Goal: Task Accomplishment & Management: Complete application form

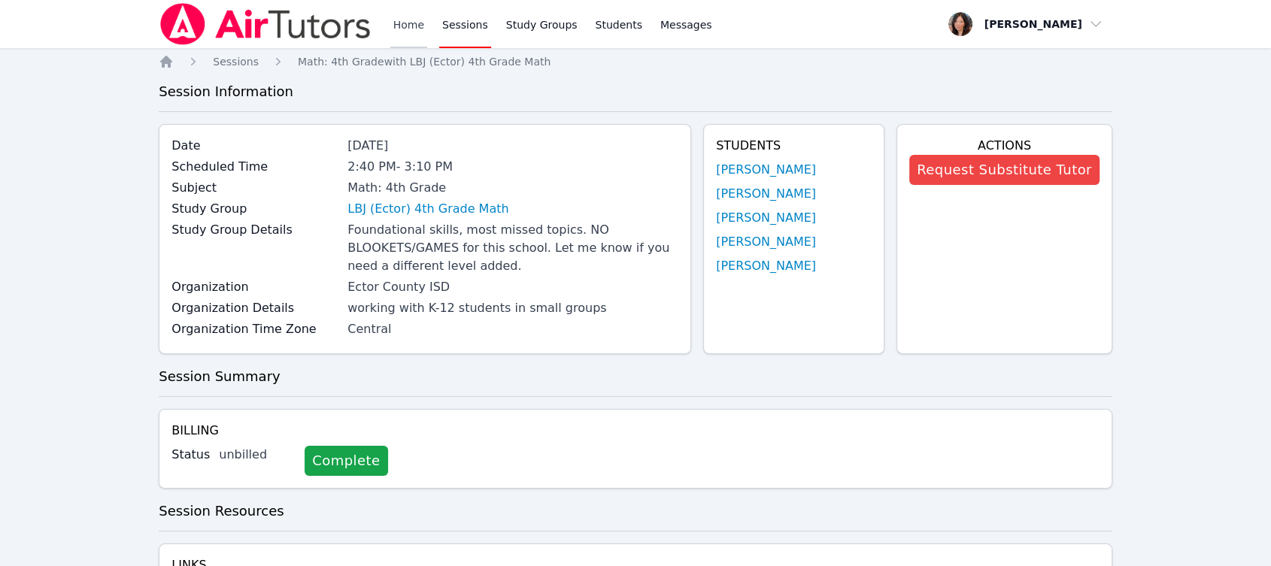
click at [407, 33] on link "Home" at bounding box center [408, 24] width 37 height 48
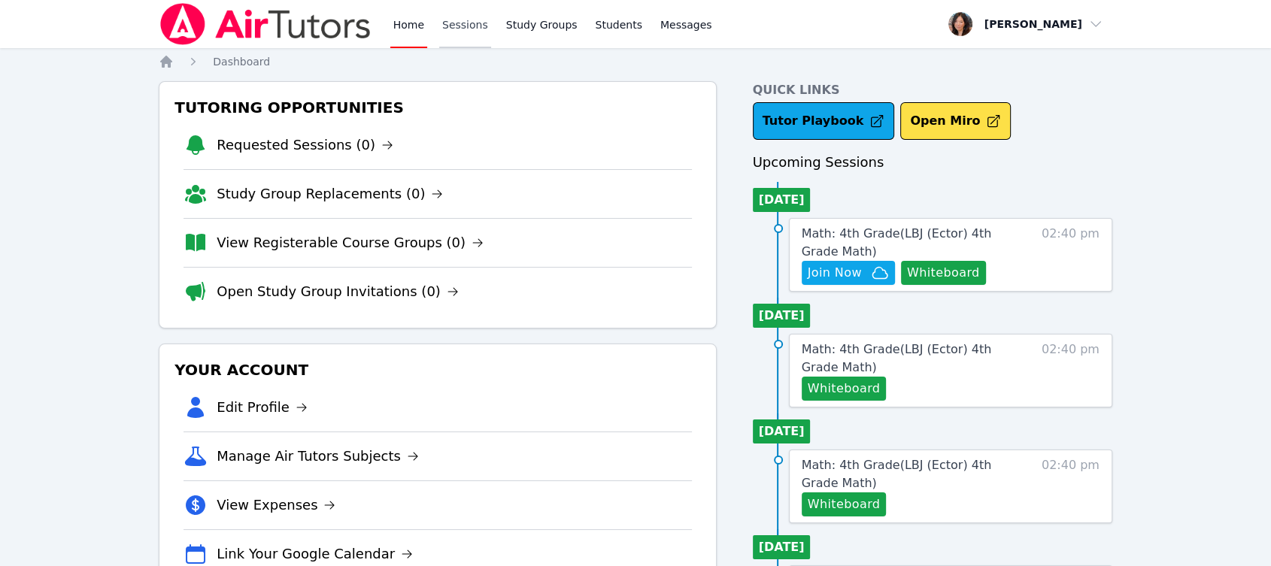
click at [449, 30] on link "Sessions" at bounding box center [465, 24] width 52 height 48
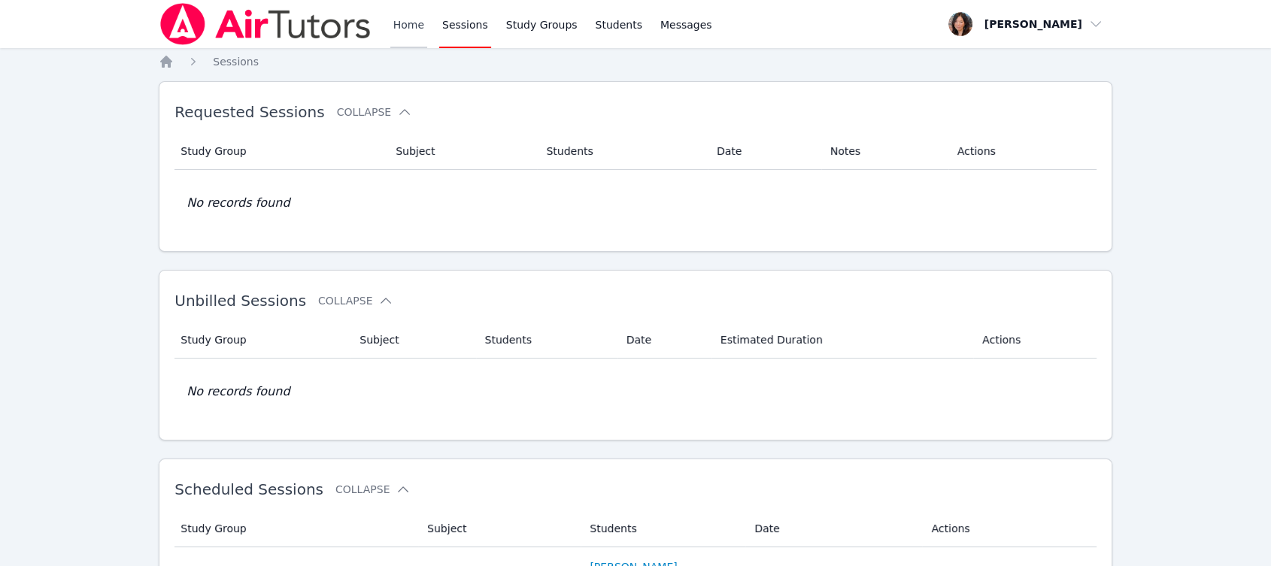
click at [420, 31] on link "Home" at bounding box center [408, 24] width 37 height 48
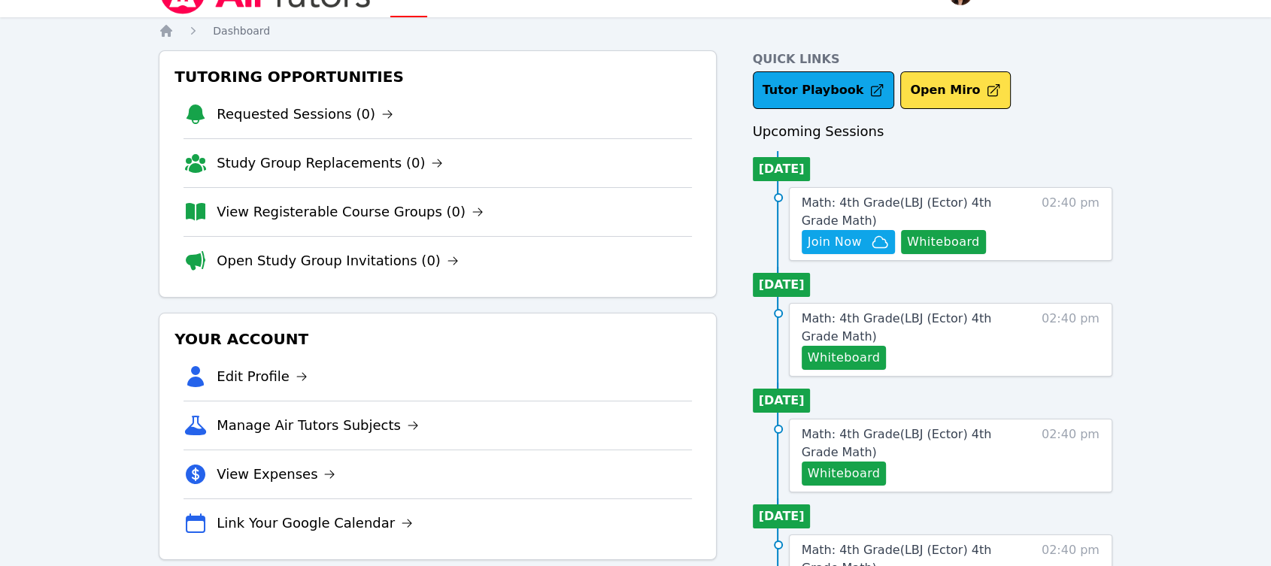
scroll to position [83, 0]
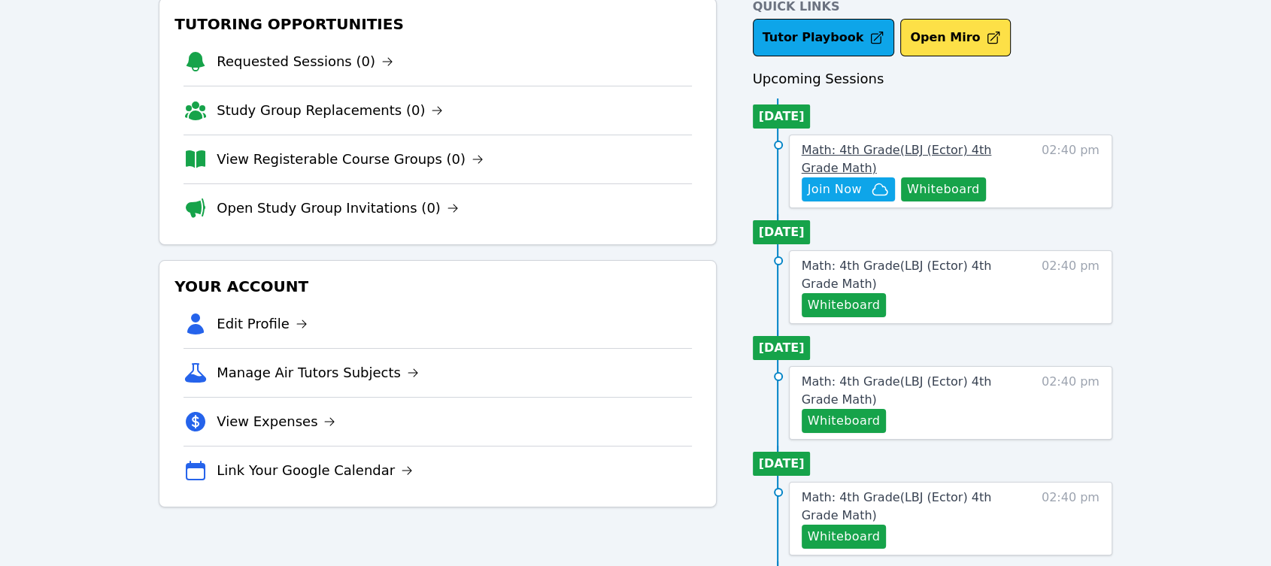
click at [987, 153] on span "Math: 4th Grade ( LBJ (Ector) 4th Grade Math )" at bounding box center [896, 159] width 190 height 32
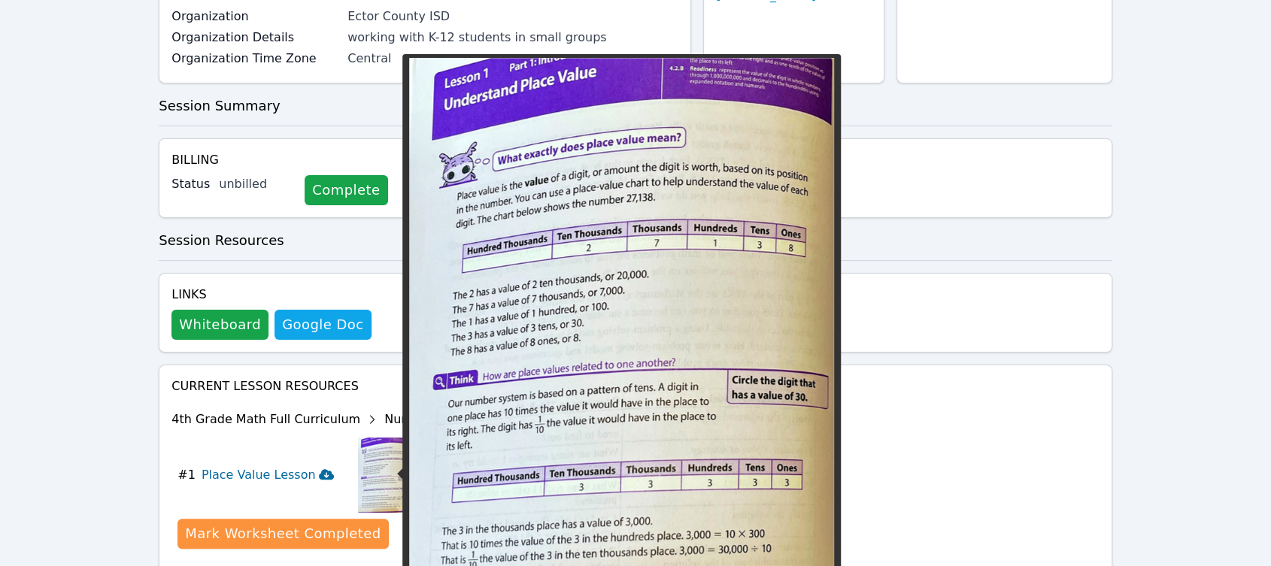
scroll to position [334, 0]
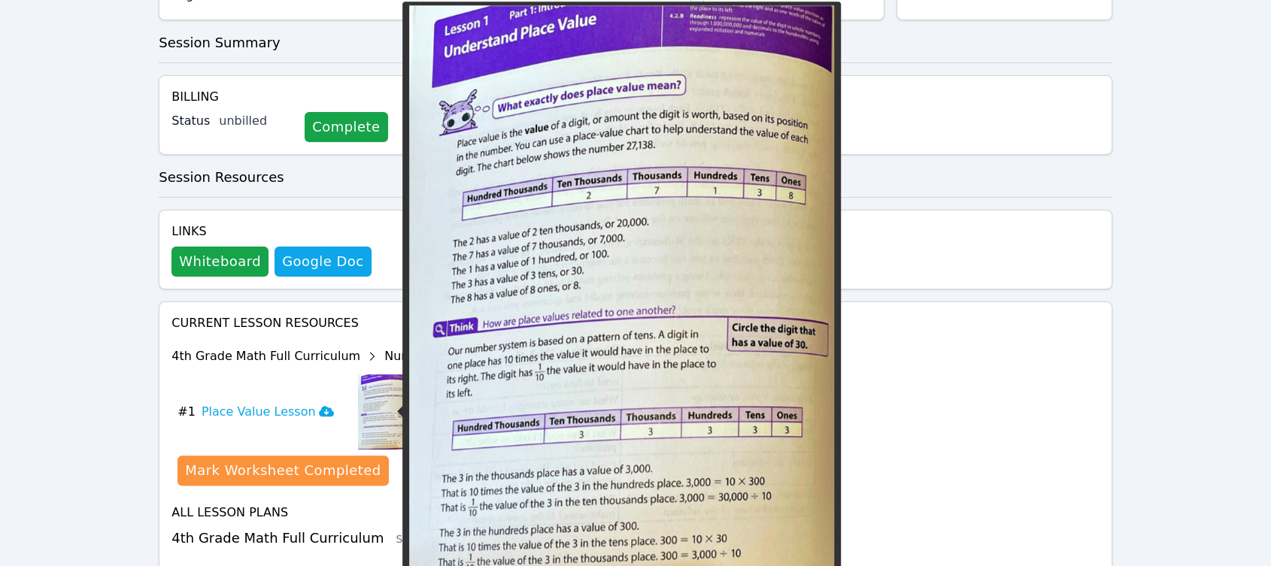
click at [361, 421] on img at bounding box center [384, 411] width 53 height 75
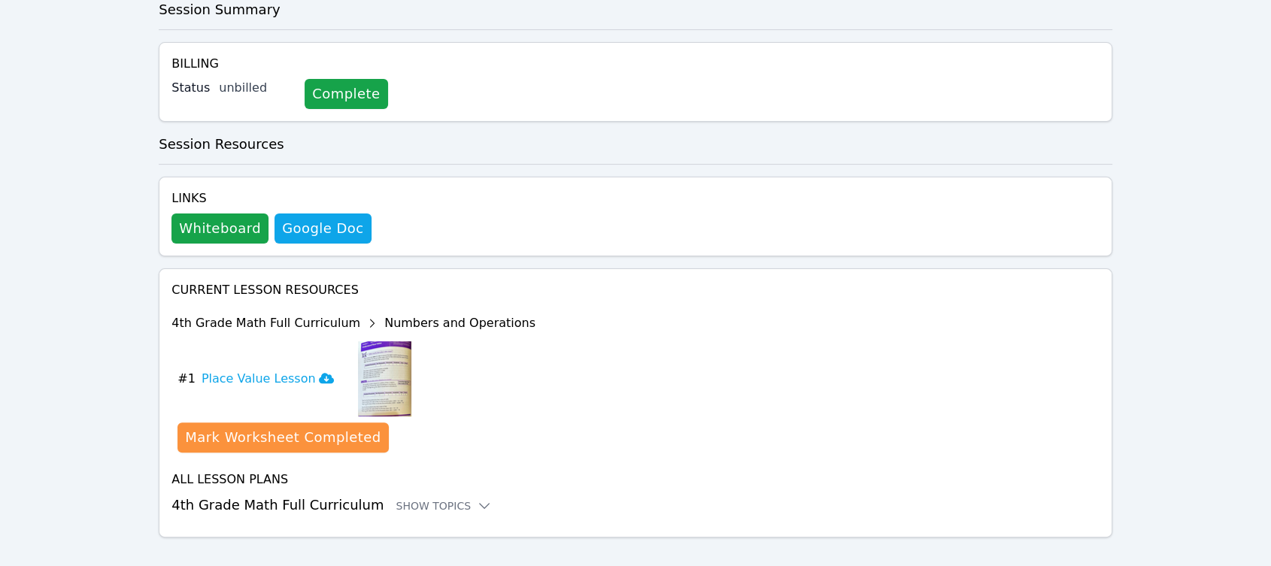
scroll to position [385, 0]
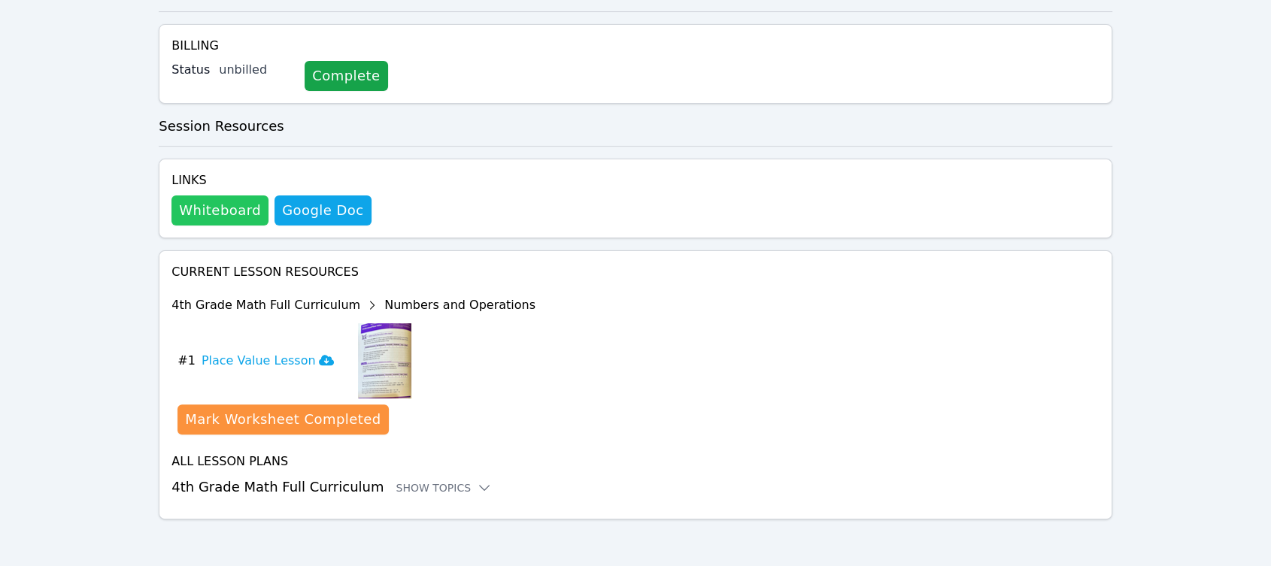
click at [224, 212] on button "Whiteboard" at bounding box center [219, 210] width 97 height 30
click at [277, 358] on h3 "Place Value Lesson" at bounding box center [267, 361] width 132 height 18
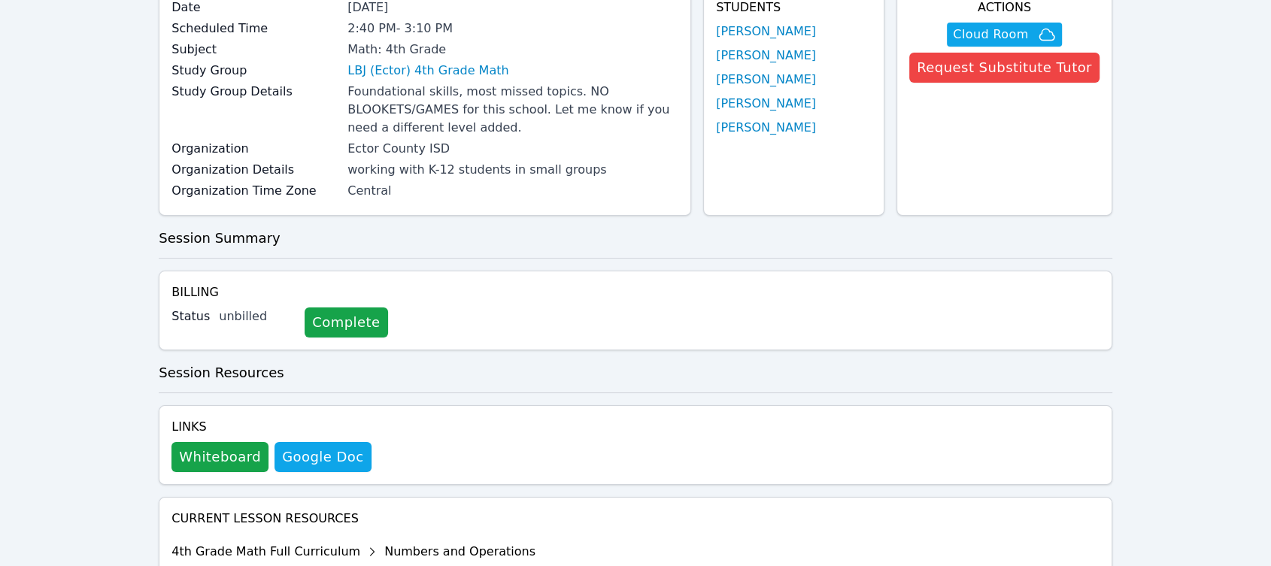
scroll to position [0, 0]
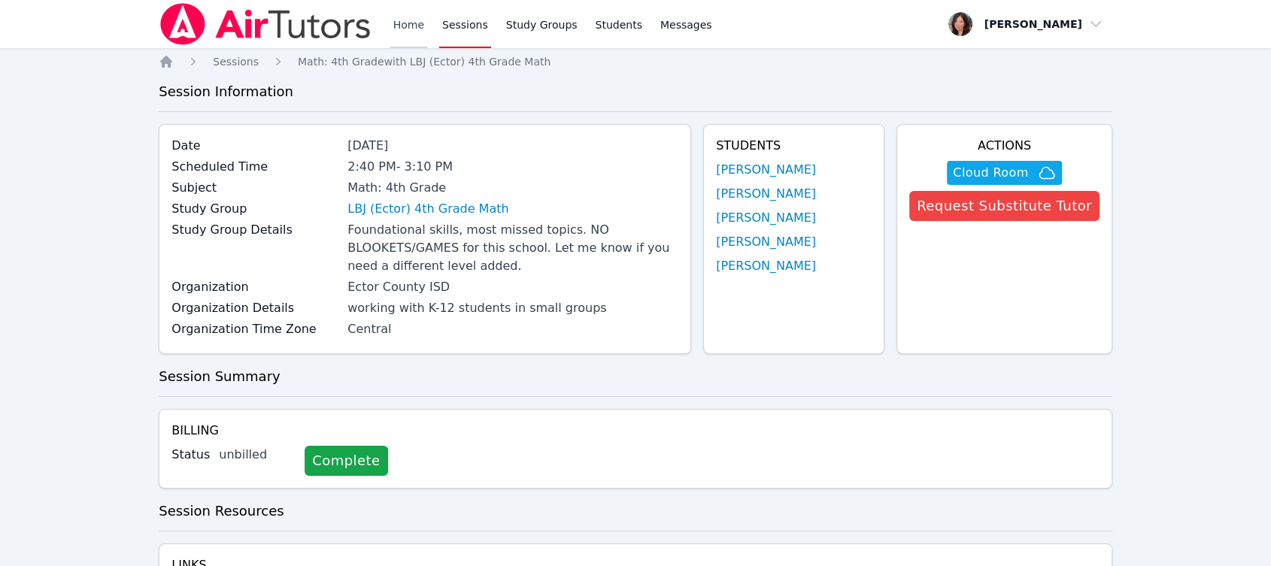
click at [416, 31] on link "Home" at bounding box center [408, 24] width 37 height 48
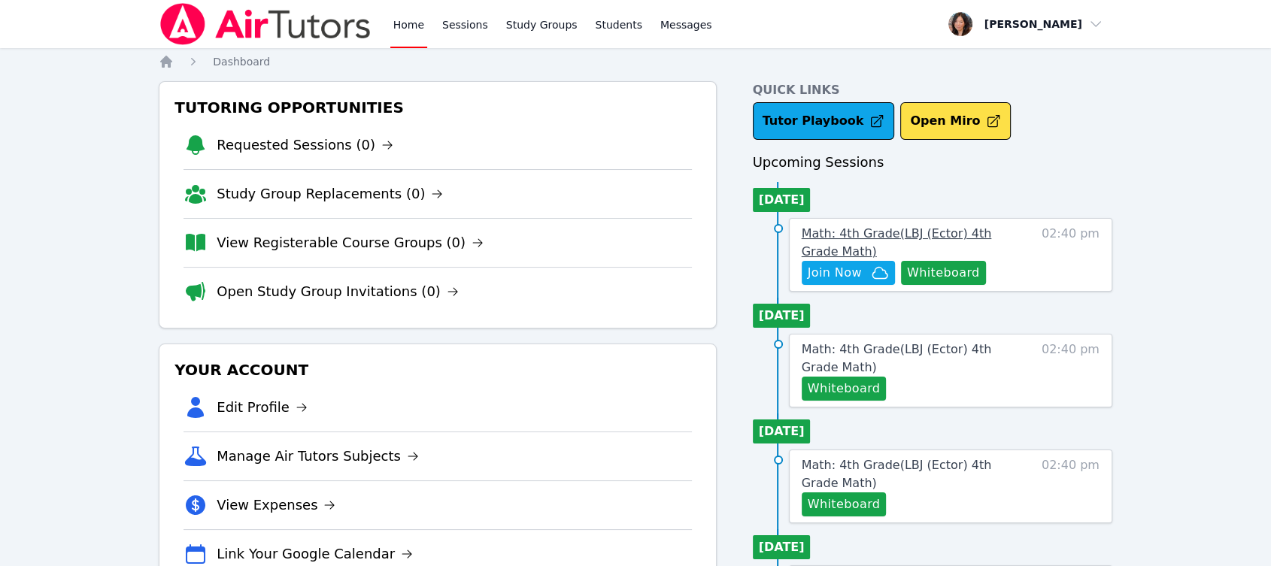
click at [836, 230] on span "Math: 4th Grade ( LBJ (Ector) 4th Grade Math )" at bounding box center [896, 242] width 190 height 32
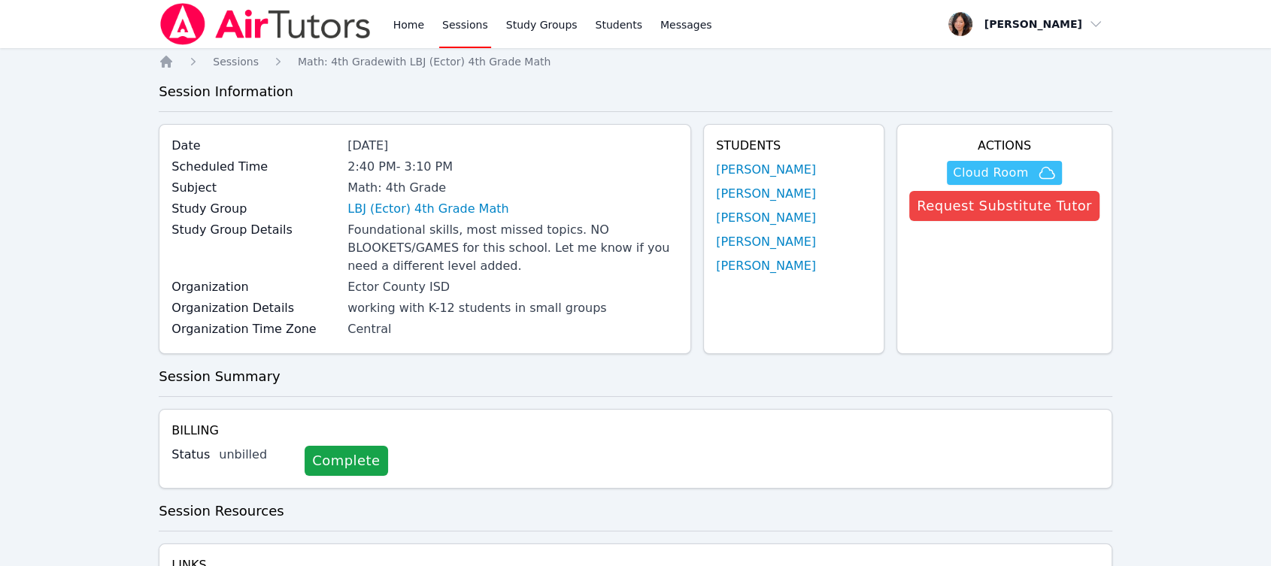
click at [1026, 175] on span "Cloud Room" at bounding box center [990, 173] width 75 height 18
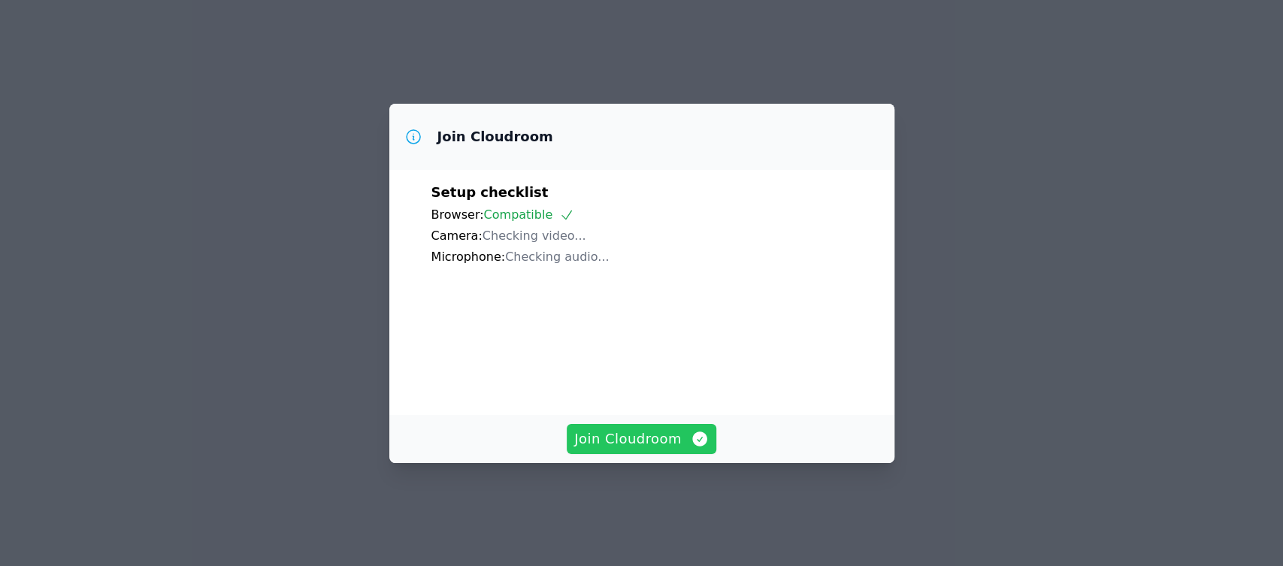
click at [650, 450] on span "Join Cloudroom" at bounding box center [641, 439] width 135 height 21
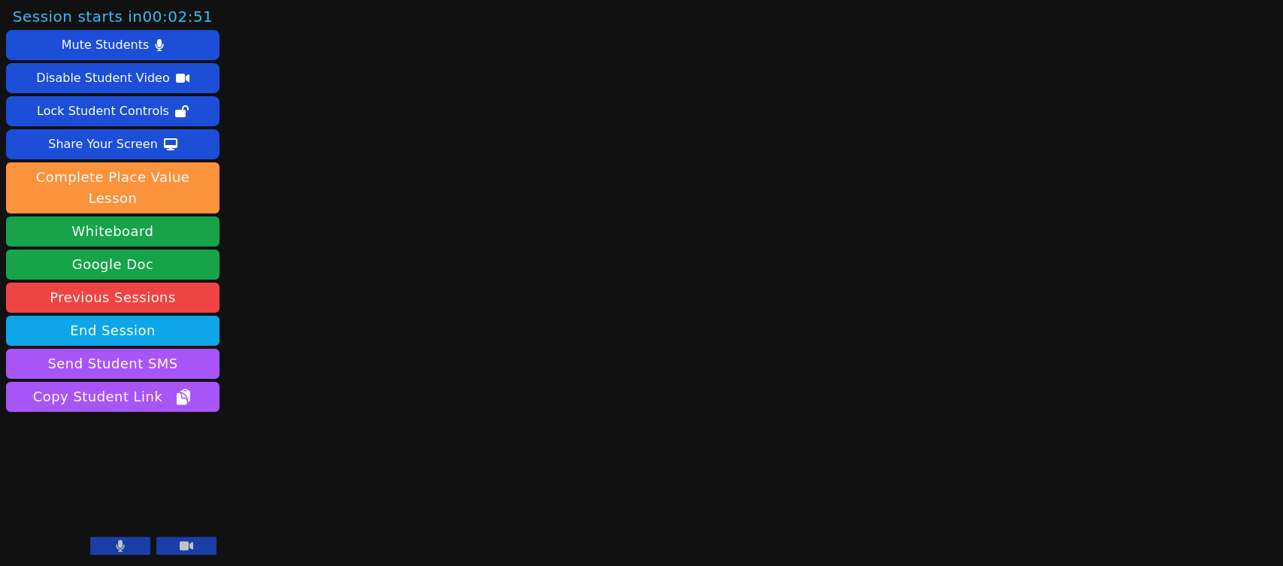
click at [129, 543] on button at bounding box center [120, 546] width 60 height 18
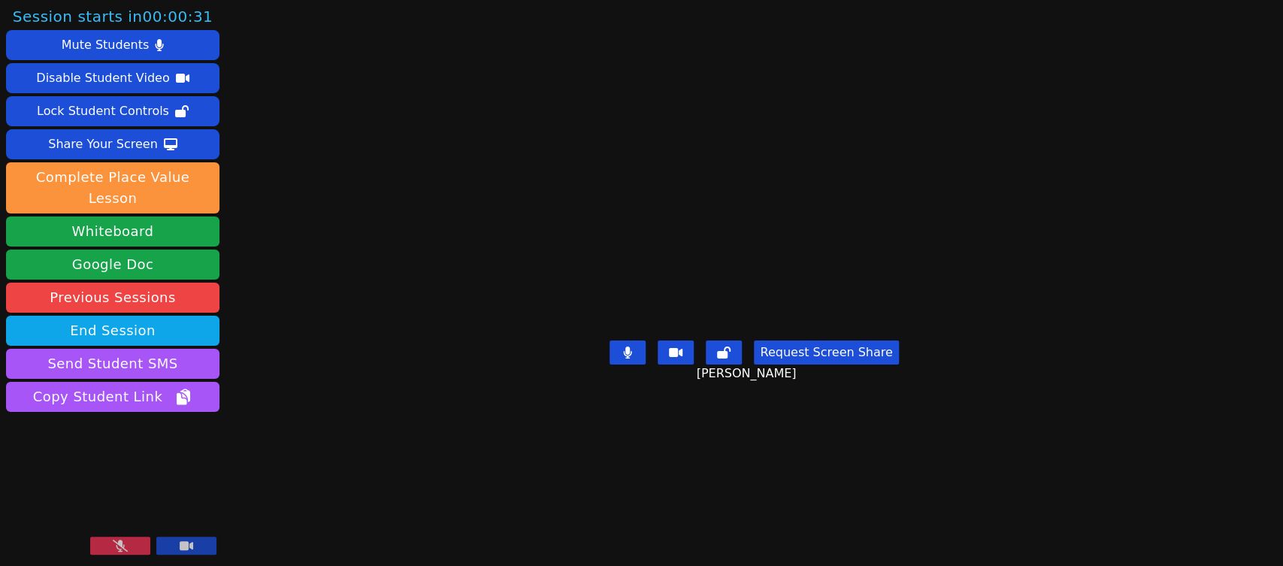
click at [137, 543] on button at bounding box center [120, 546] width 60 height 18
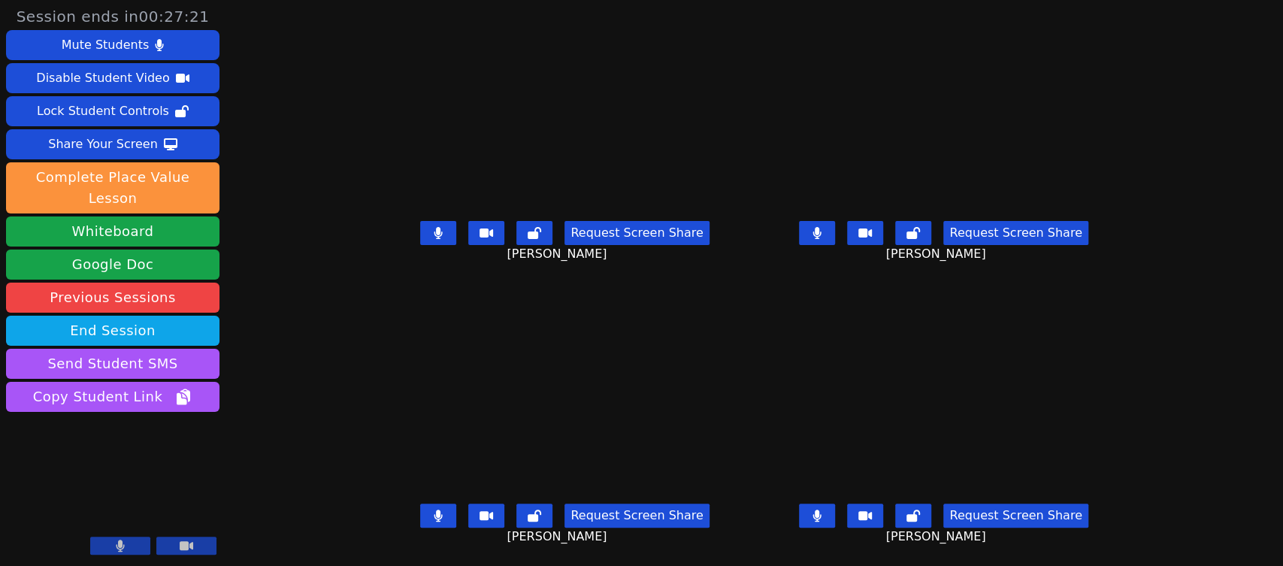
scroll to position [12, 0]
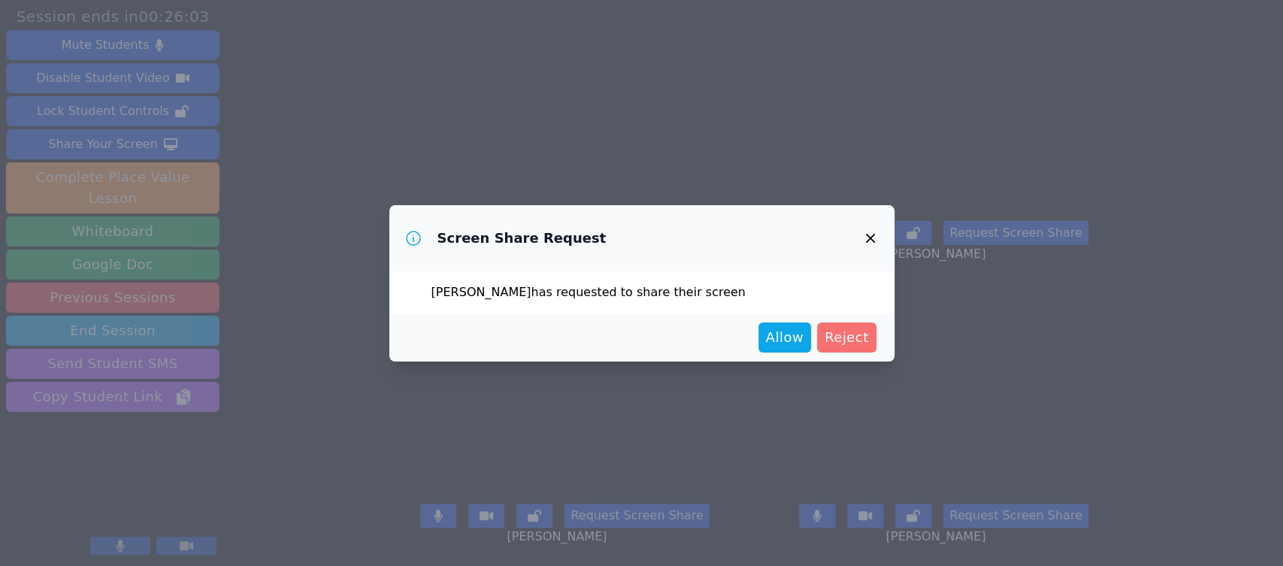
click at [862, 339] on span "Reject" at bounding box center [847, 337] width 44 height 21
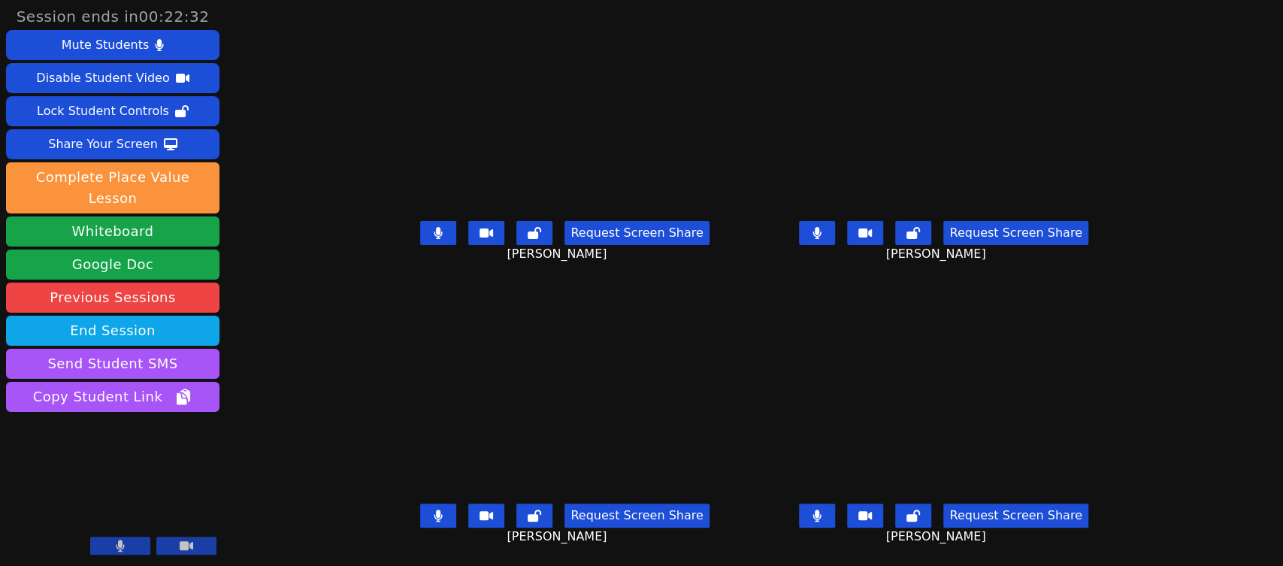
scroll to position [0, 0]
drag, startPoint x: 410, startPoint y: 235, endPoint x: 401, endPoint y: 242, distance: 12.3
click at [434, 235] on icon at bounding box center [438, 233] width 9 height 12
click at [424, 508] on button at bounding box center [438, 516] width 36 height 24
click at [822, 517] on icon at bounding box center [817, 516] width 9 height 12
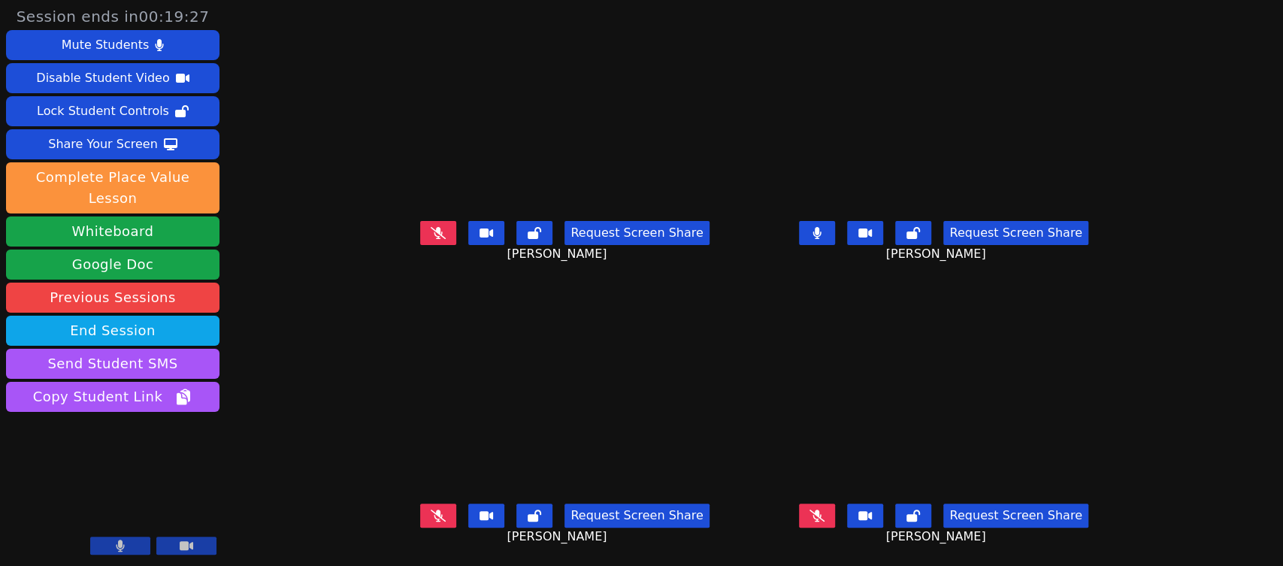
click at [835, 236] on button at bounding box center [817, 233] width 36 height 24
click at [420, 524] on button at bounding box center [438, 516] width 36 height 24
click at [835, 238] on button at bounding box center [817, 233] width 36 height 24
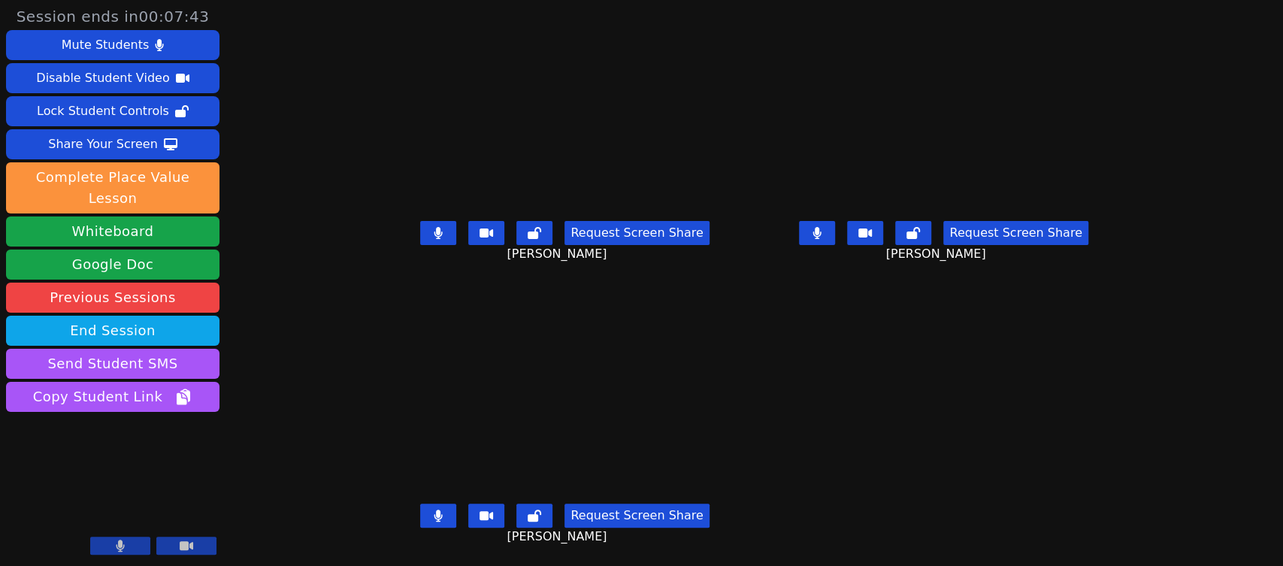
click at [822, 235] on icon at bounding box center [817, 233] width 8 height 12
click at [434, 237] on icon at bounding box center [438, 233] width 9 height 12
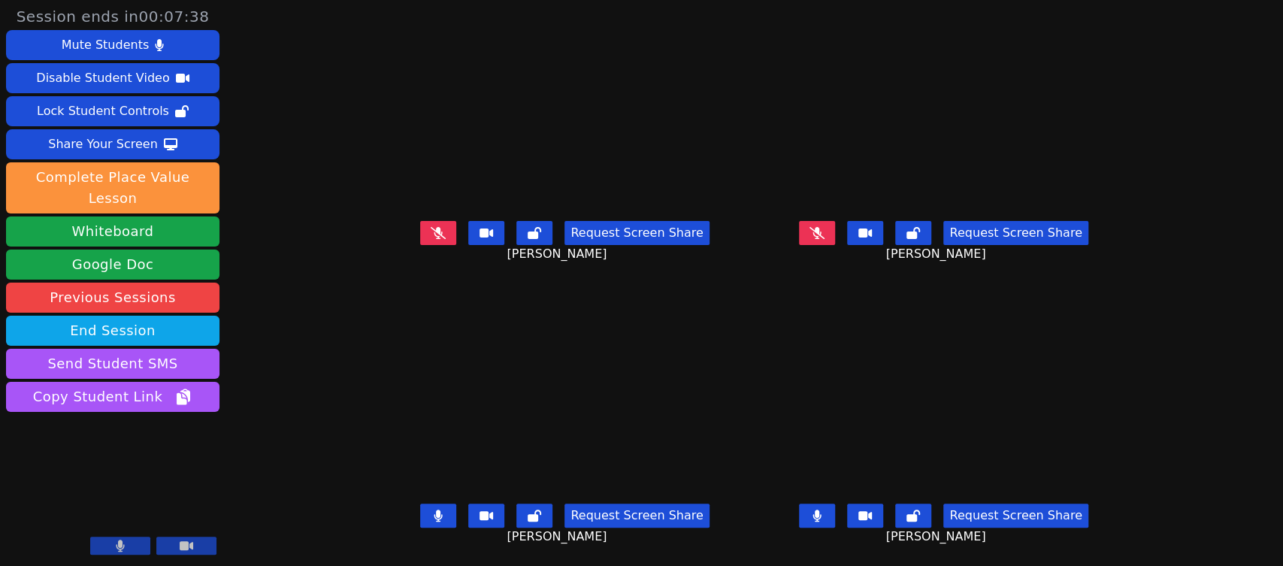
click at [434, 515] on icon at bounding box center [438, 516] width 9 height 12
click at [835, 524] on button at bounding box center [817, 516] width 36 height 24
click at [434, 231] on icon at bounding box center [438, 233] width 9 height 12
click at [435, 235] on icon at bounding box center [439, 233] width 8 height 12
click at [835, 514] on button at bounding box center [817, 516] width 36 height 24
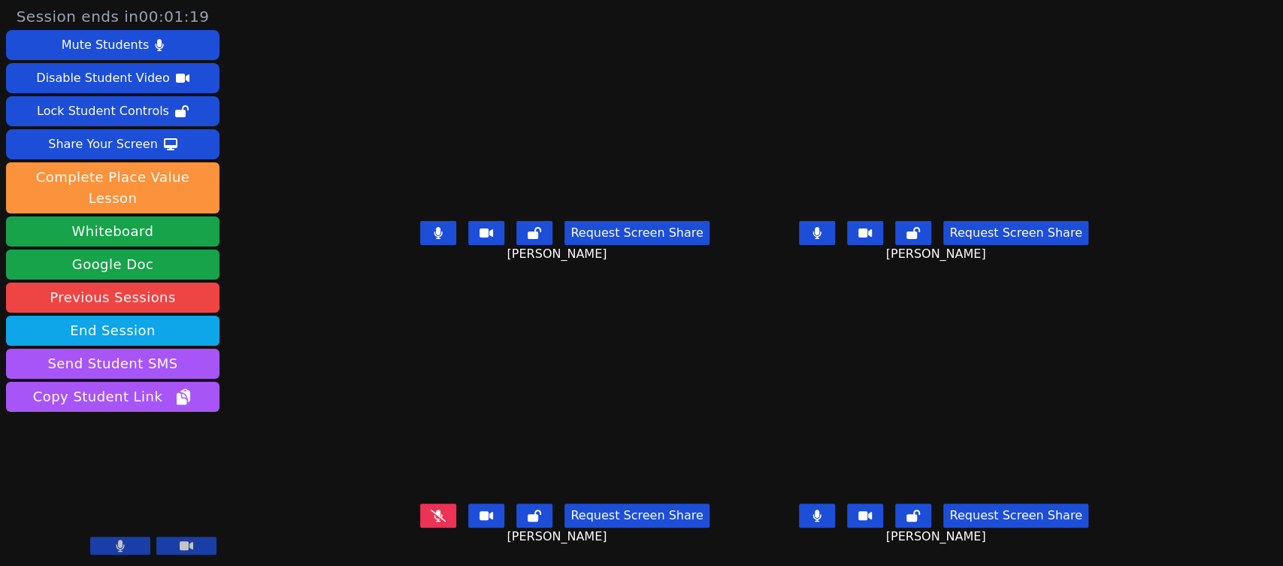
click at [420, 230] on button at bounding box center [438, 233] width 36 height 24
click at [835, 224] on button at bounding box center [817, 233] width 36 height 24
click at [420, 523] on button at bounding box center [438, 516] width 36 height 24
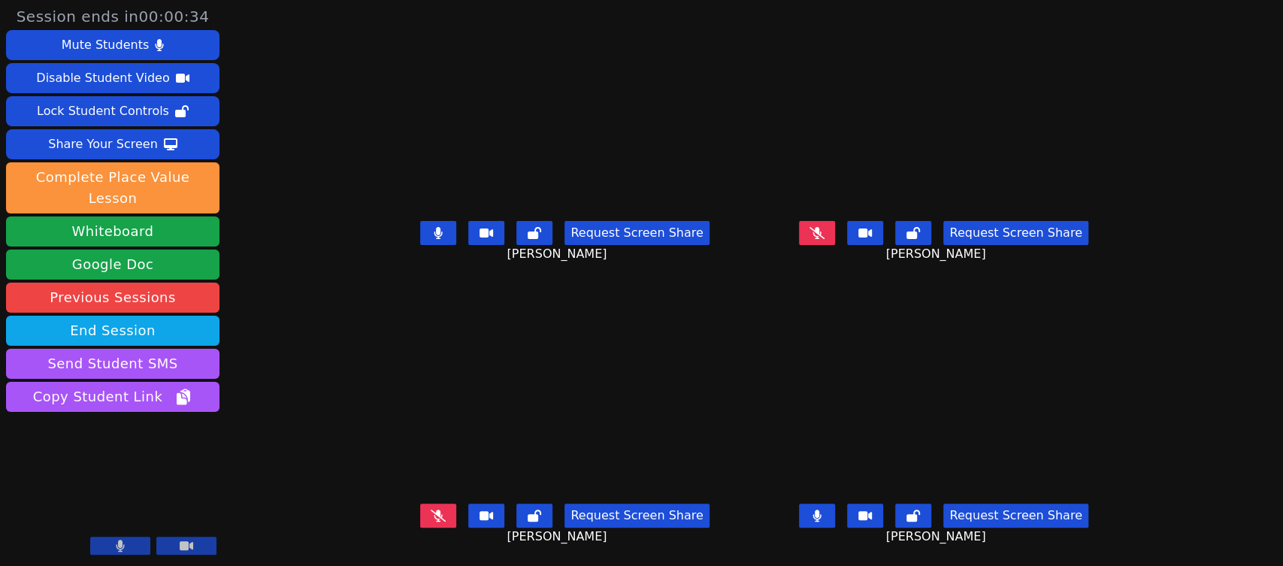
click at [435, 234] on icon at bounding box center [439, 233] width 8 height 12
click at [420, 232] on button at bounding box center [438, 233] width 36 height 24
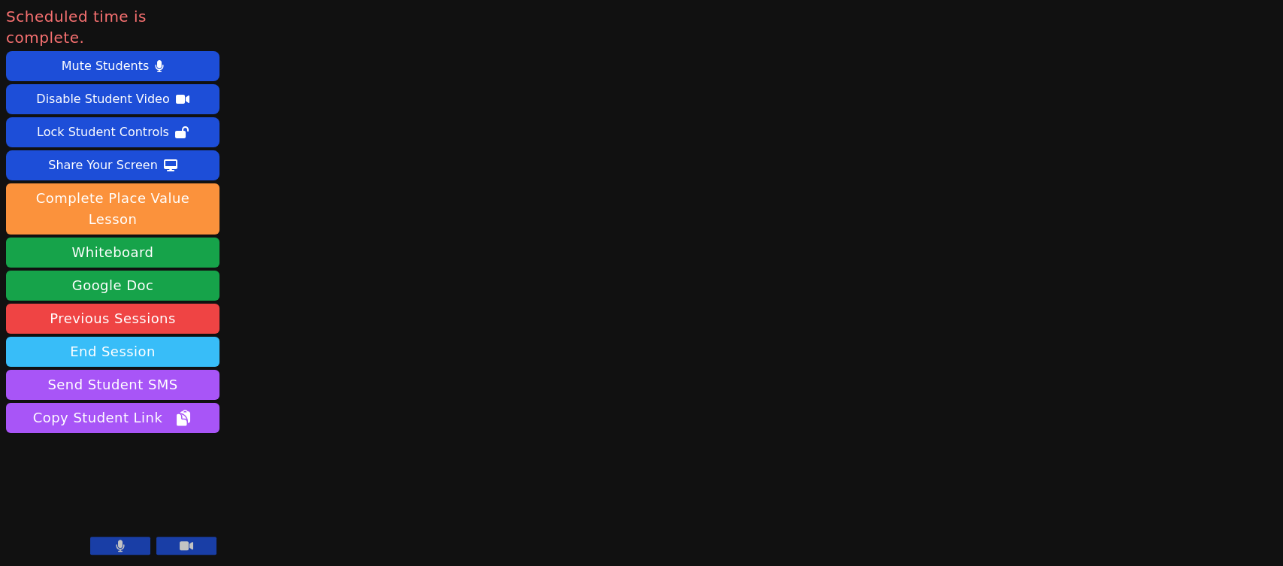
click at [140, 337] on button "End Session" at bounding box center [113, 352] width 214 height 30
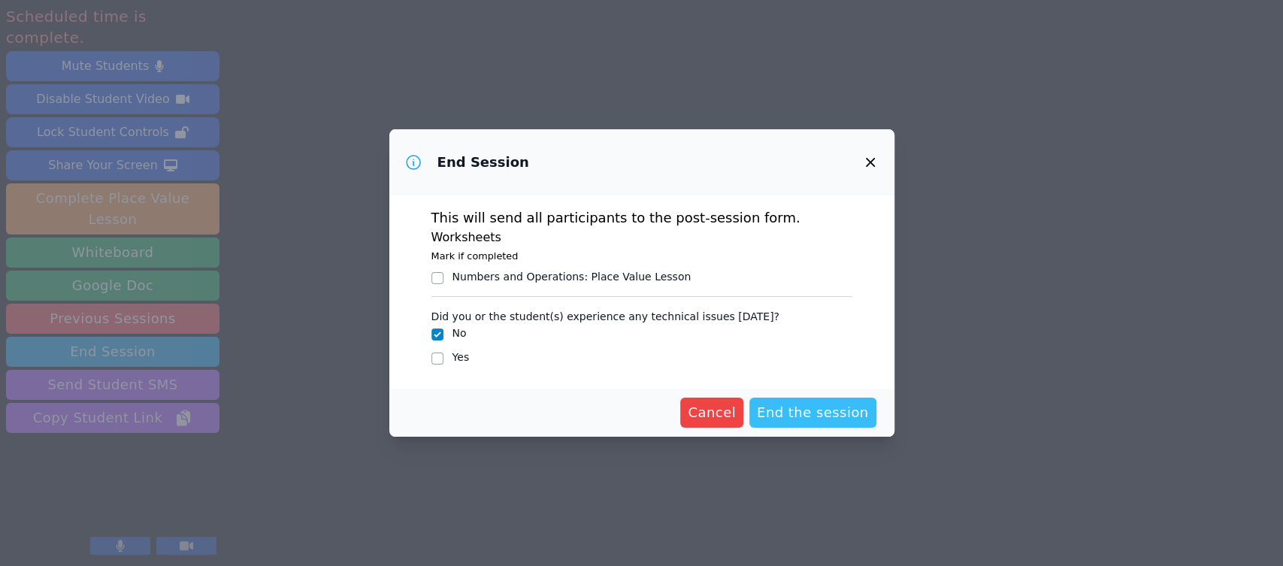
click at [845, 405] on span "End the session" at bounding box center [813, 412] width 112 height 21
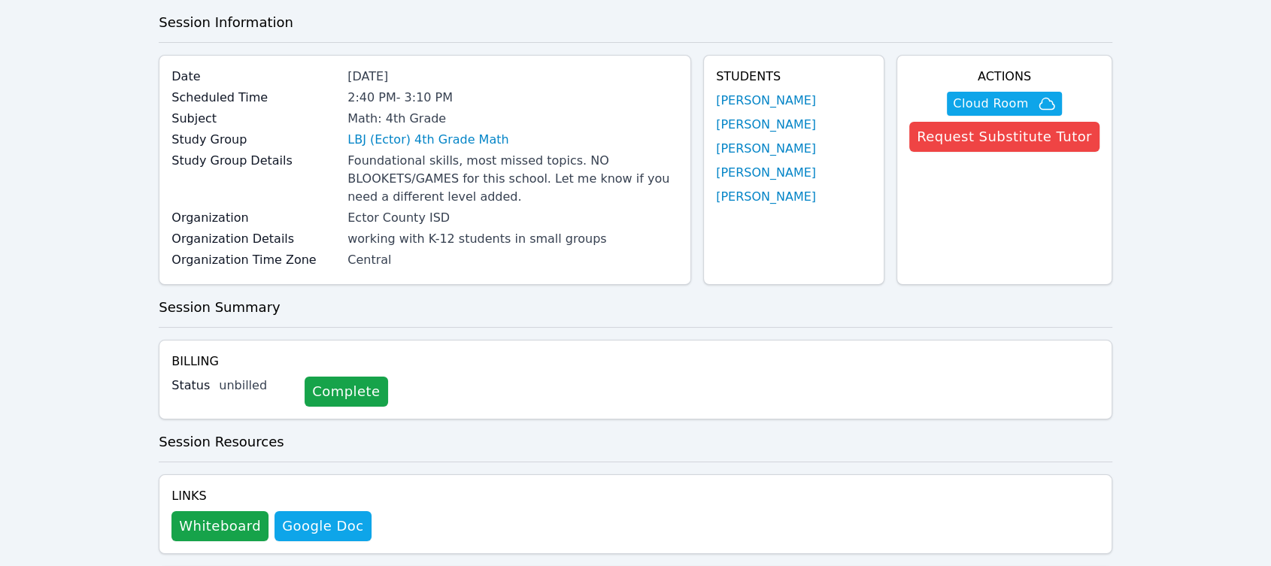
scroll to position [167, 0]
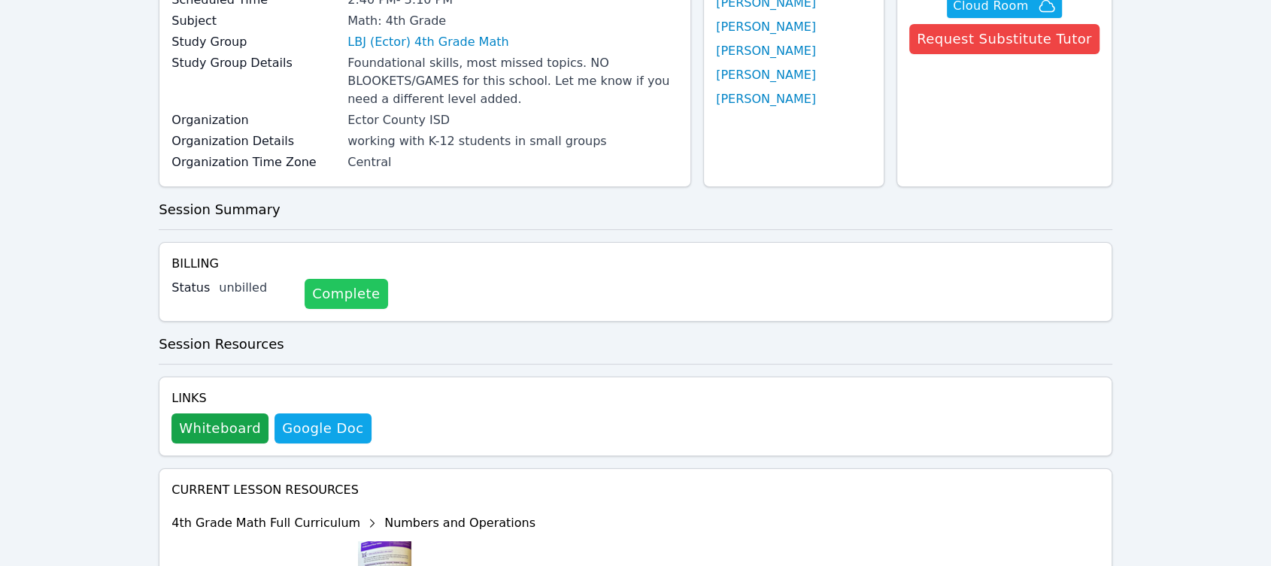
click at [337, 302] on link "Complete" at bounding box center [345, 294] width 83 height 30
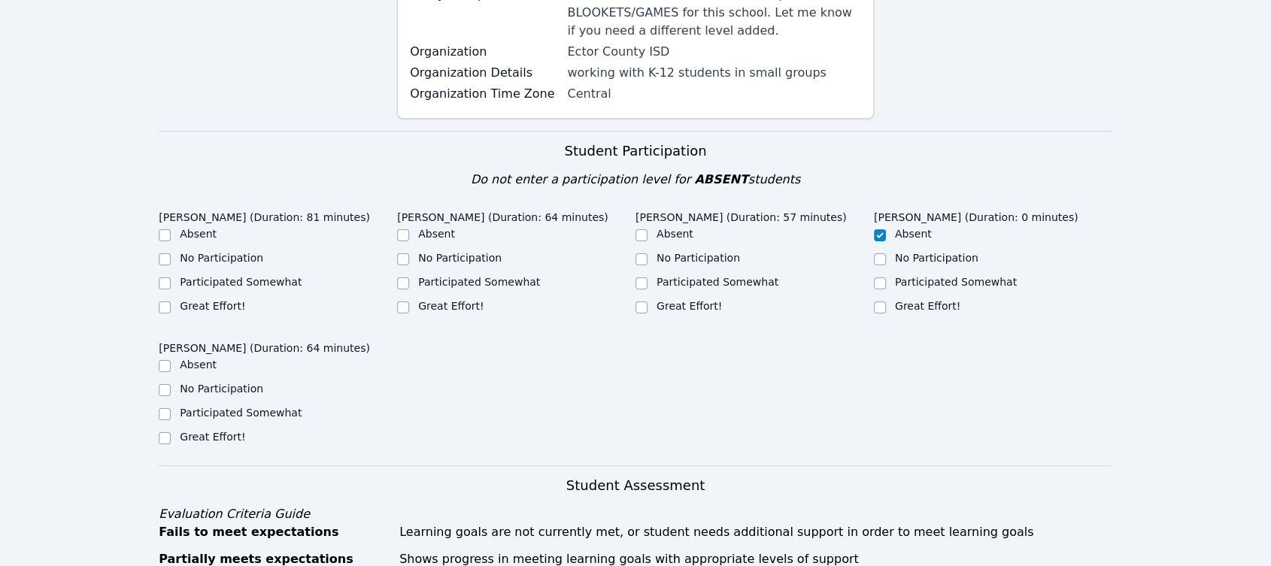
scroll to position [334, 0]
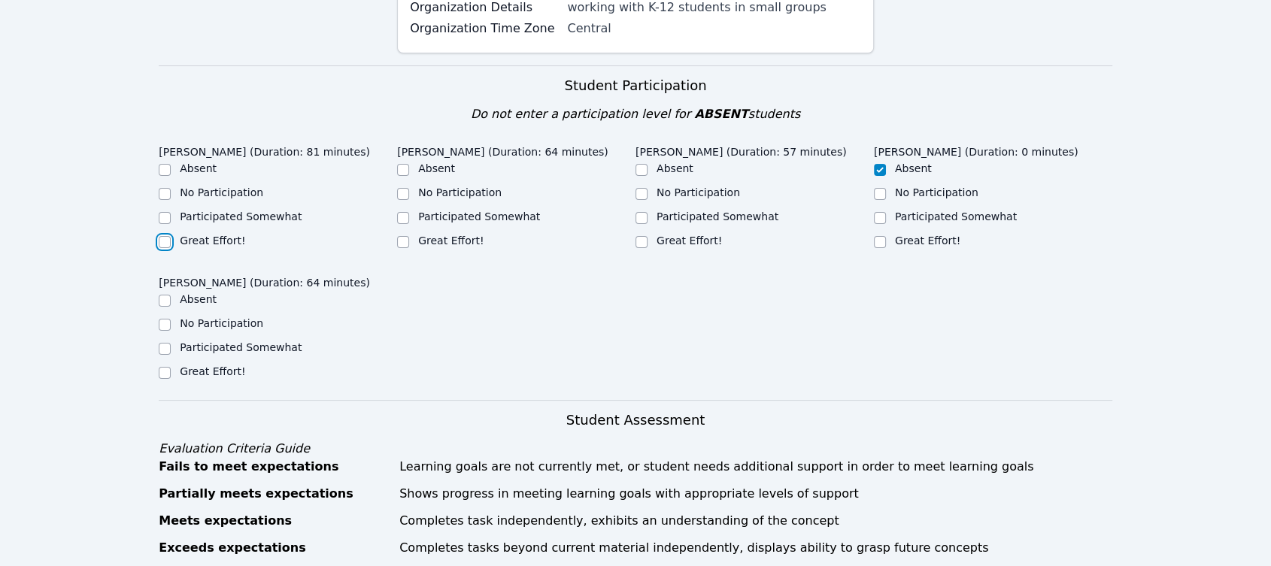
click at [167, 248] on input "Great Effort!" at bounding box center [165, 242] width 12 height 12
checkbox input "true"
click at [395, 227] on div "Participated Somewhat" at bounding box center [278, 218] width 238 height 18
click at [407, 243] on input "Great Effort!" at bounding box center [403, 242] width 12 height 12
checkbox input "true"
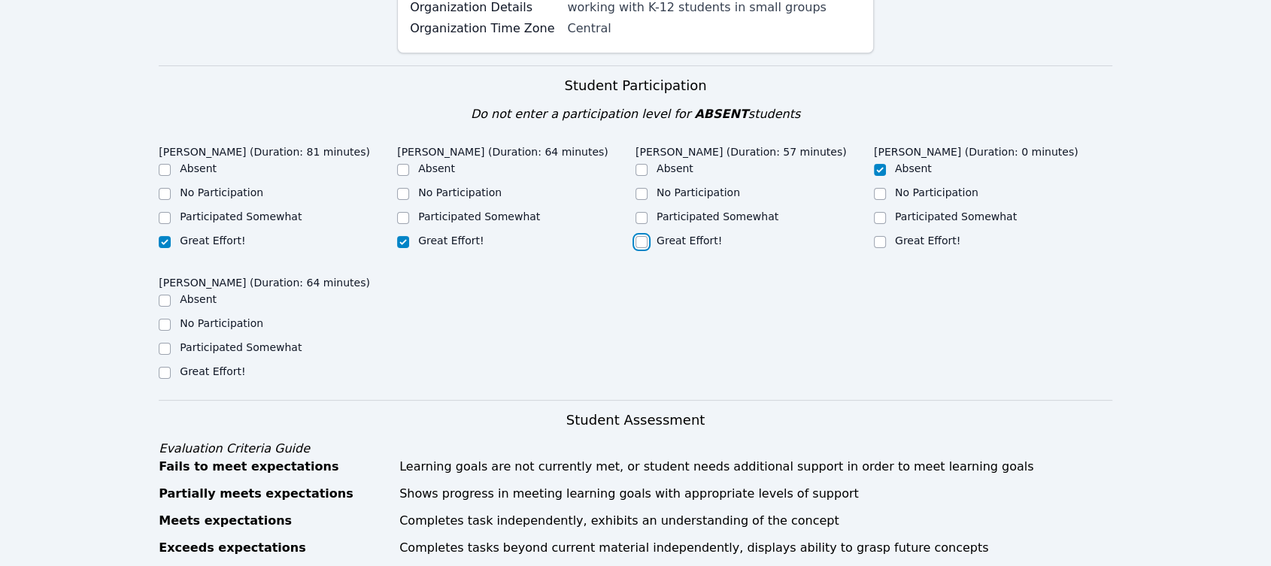
click at [639, 241] on input "Great Effort!" at bounding box center [641, 242] width 12 height 12
checkbox input "true"
click at [168, 379] on input "Great Effort!" at bounding box center [165, 373] width 12 height 12
checkbox input "true"
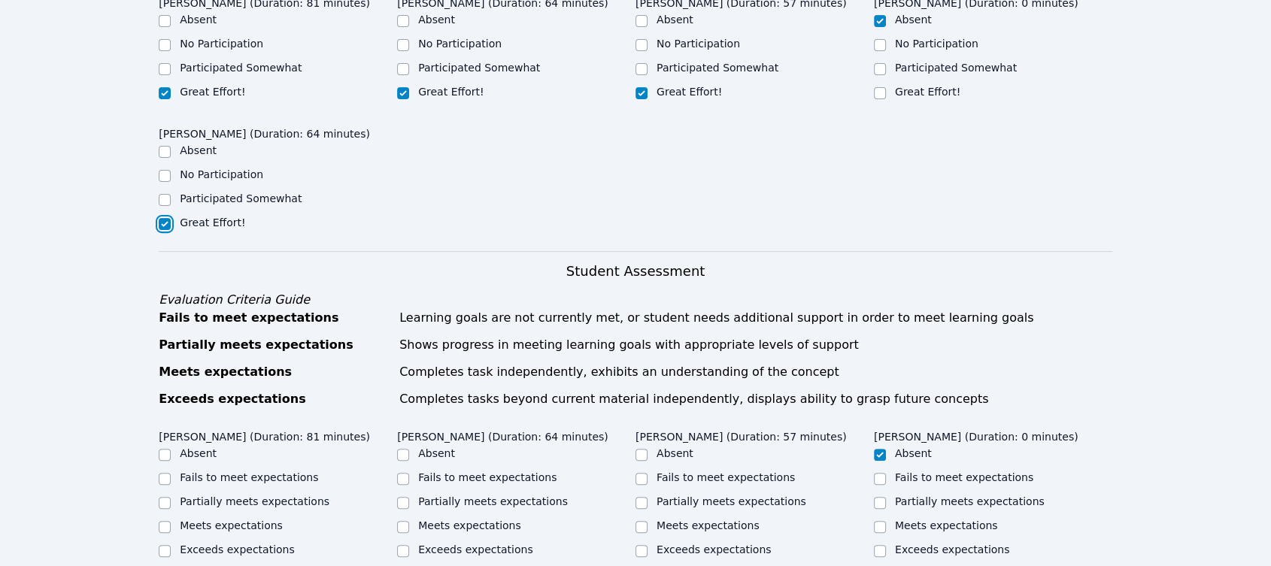
scroll to position [668, 0]
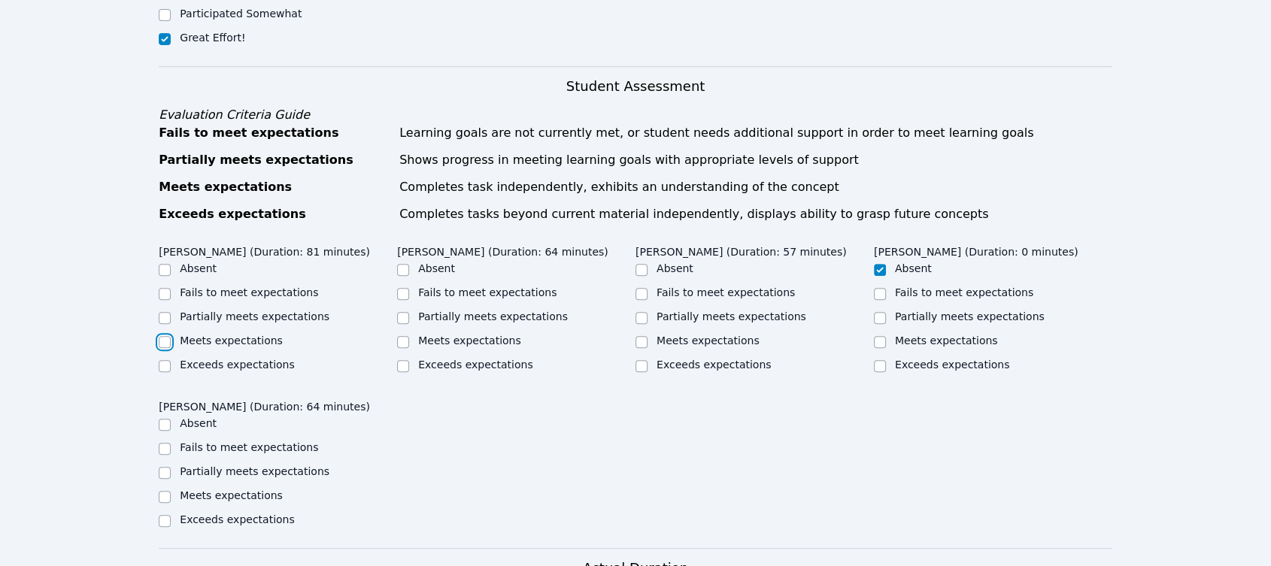
click at [162, 348] on input "Meets expectations" at bounding box center [165, 342] width 12 height 12
checkbox input "true"
click at [396, 327] on div "Partially meets expectations" at bounding box center [278, 318] width 238 height 18
click at [403, 348] on input "Meets expectations" at bounding box center [403, 342] width 12 height 12
checkbox input "true"
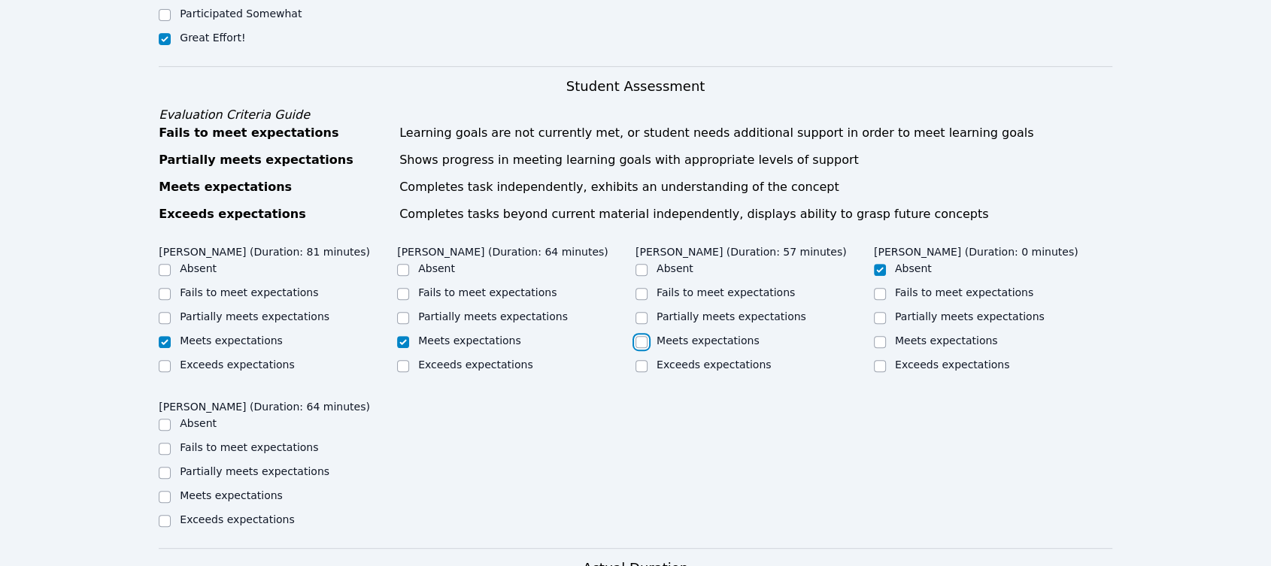
click at [641, 348] on input "Meets expectations" at bounding box center [641, 342] width 12 height 12
checkbox input "true"
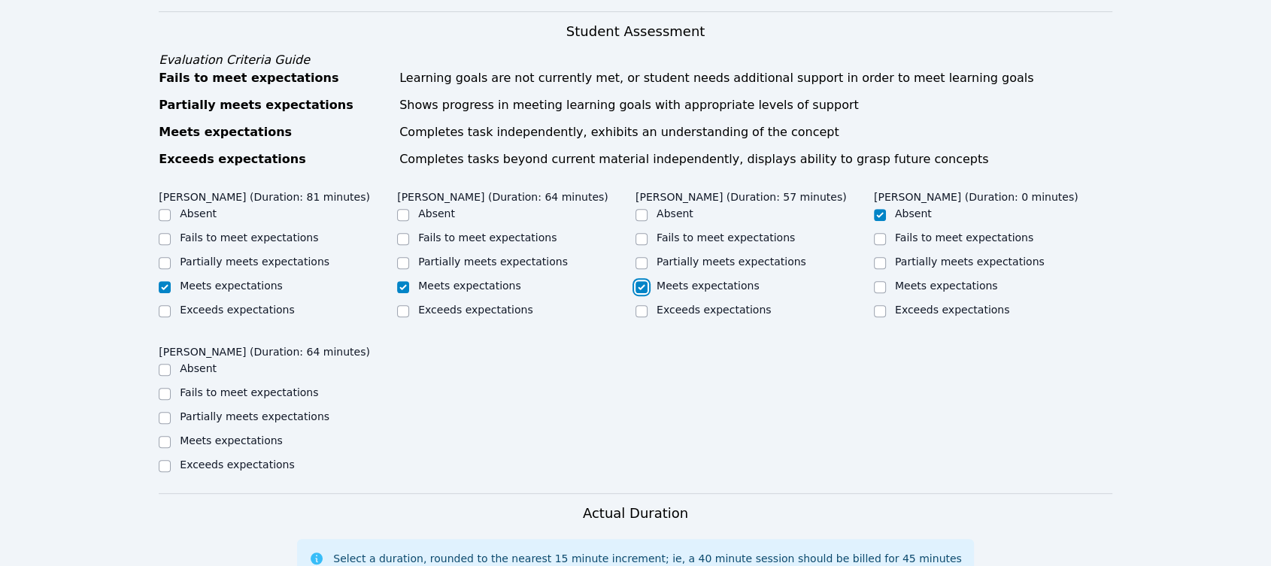
scroll to position [752, 0]
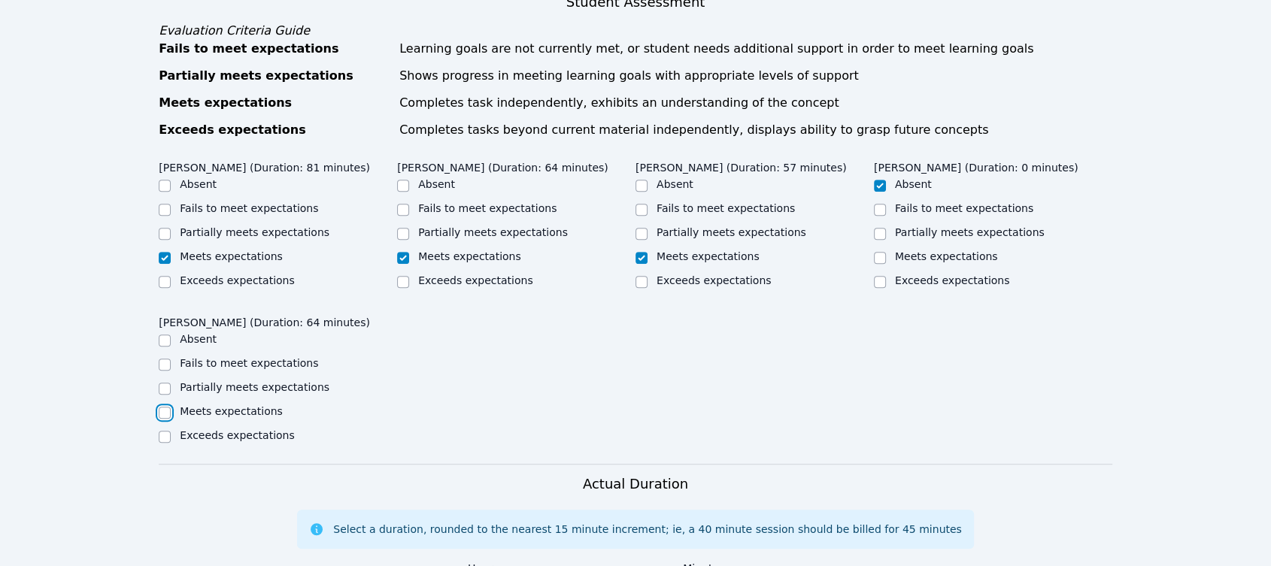
click at [168, 419] on input "Meets expectations" at bounding box center [165, 413] width 12 height 12
checkbox input "true"
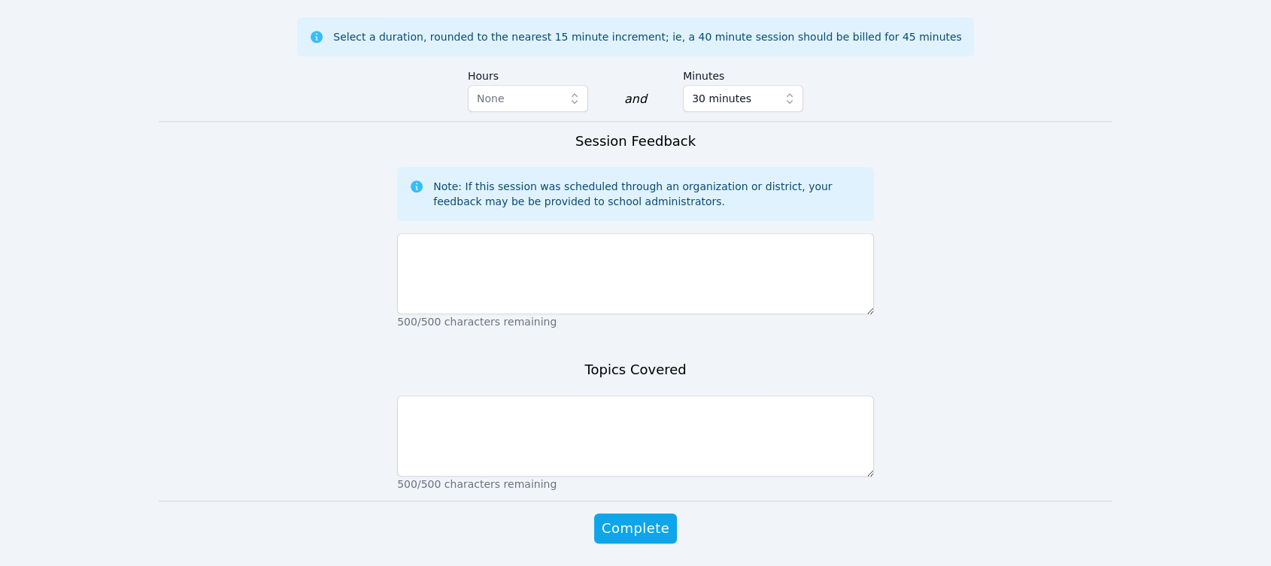
scroll to position [1253, 0]
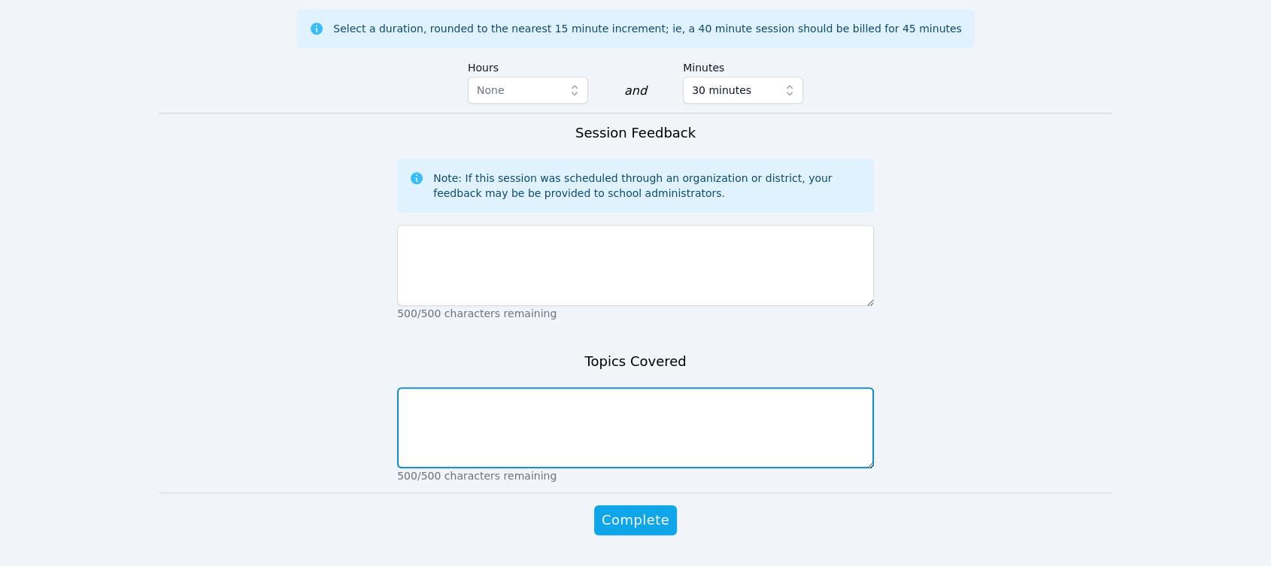
click at [497, 464] on textarea at bounding box center [635, 427] width 477 height 81
type textarea "Introductions"
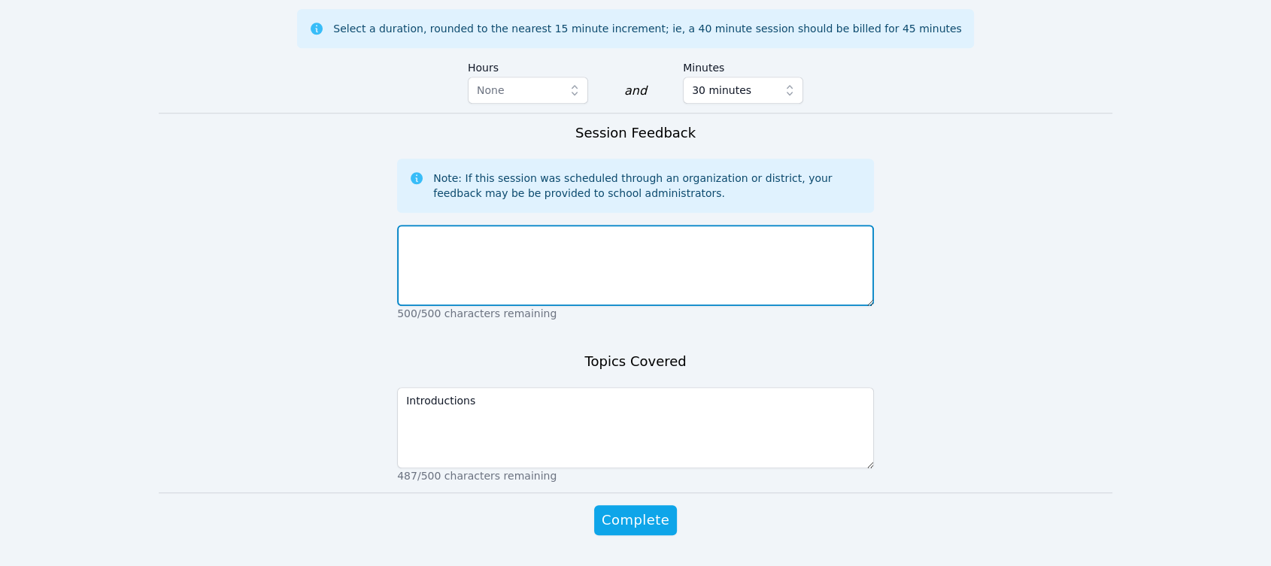
click at [499, 298] on textarea at bounding box center [635, 265] width 477 height 81
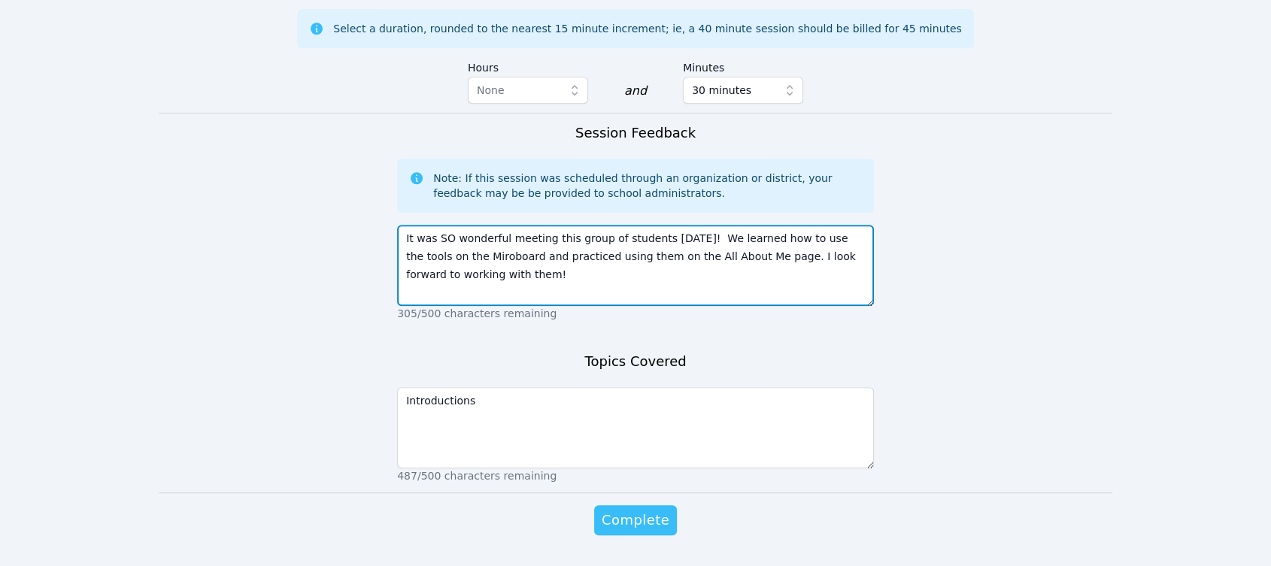
type textarea "It was SO wonderful meeting this group of students today! We learned how to use…"
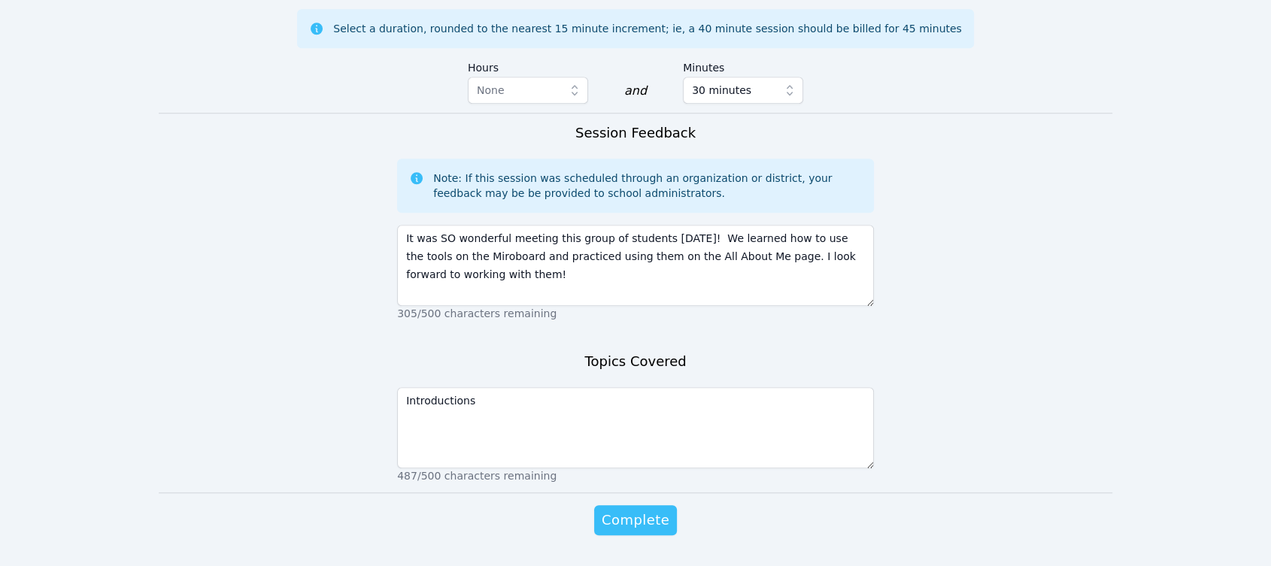
click at [641, 531] on span "Complete" at bounding box center [635, 520] width 68 height 21
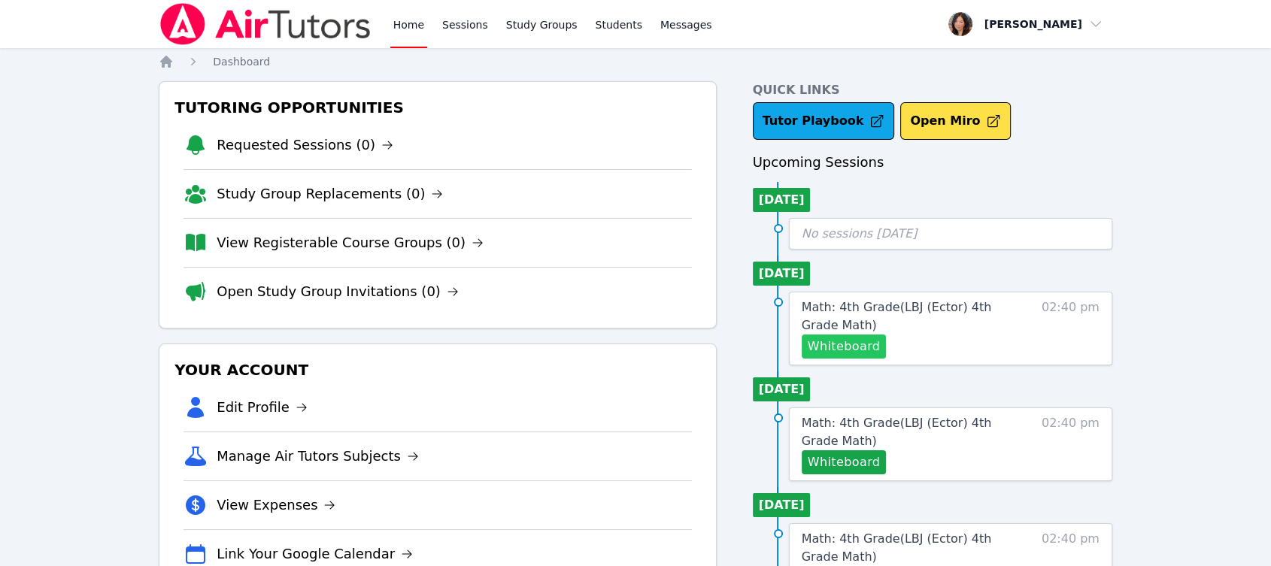
click at [865, 343] on button "Whiteboard" at bounding box center [843, 347] width 85 height 24
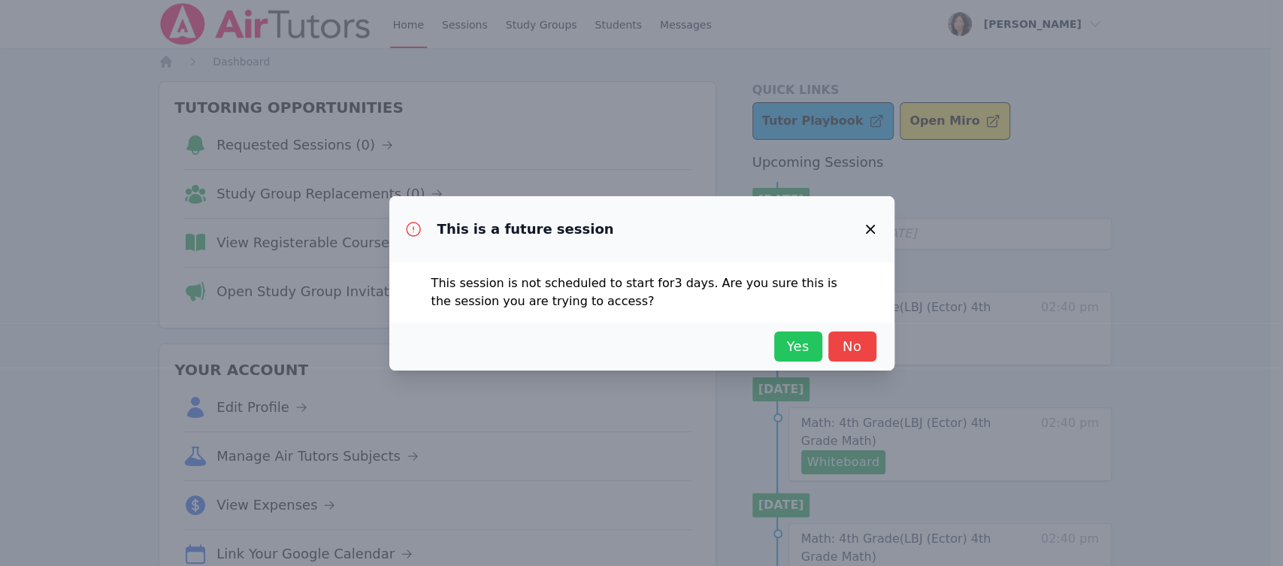
click at [804, 351] on span "Yes" at bounding box center [798, 346] width 33 height 21
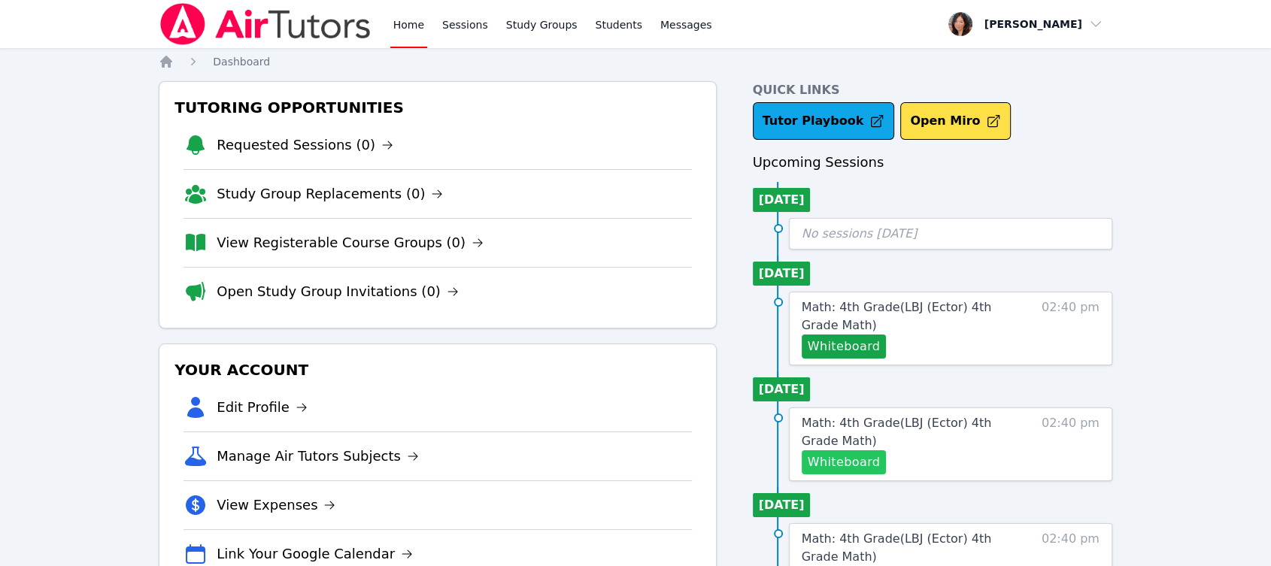
click at [856, 468] on button "Whiteboard" at bounding box center [843, 462] width 85 height 24
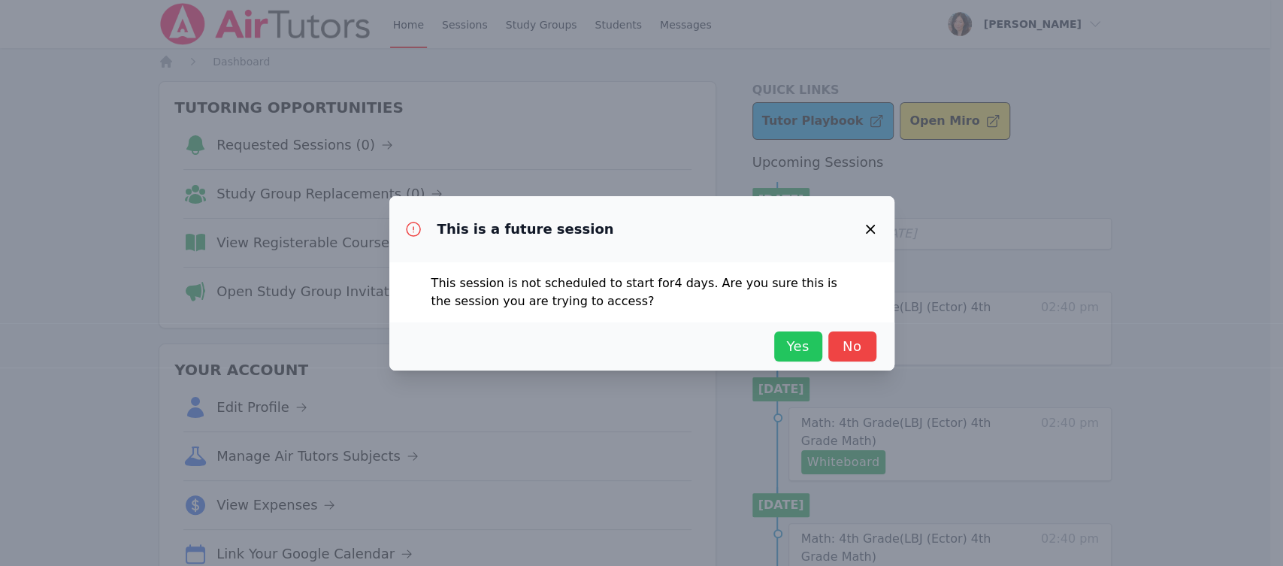
click at [797, 349] on span "Yes" at bounding box center [798, 346] width 33 height 21
